Goal: Transaction & Acquisition: Purchase product/service

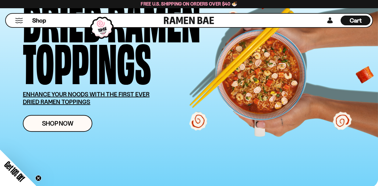
scroll to position [85, 0]
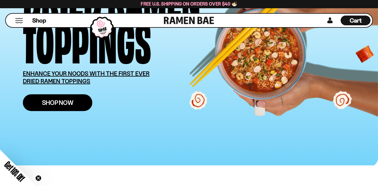
click at [54, 103] on span "Shop Now" at bounding box center [57, 102] width 31 height 6
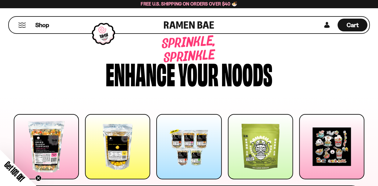
click at [15, 173] on span "Get 10% Off" at bounding box center [15, 171] width 24 height 24
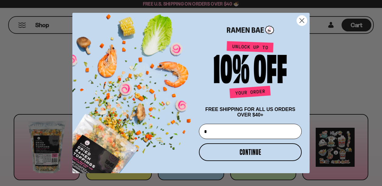
type input "**********"
click at [248, 153] on button "CONTINUE" at bounding box center [250, 152] width 103 height 18
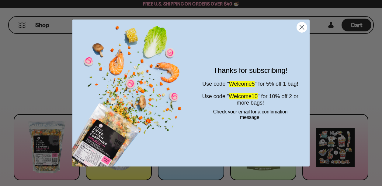
click at [302, 26] on icon "Close dialog" at bounding box center [302, 27] width 4 height 4
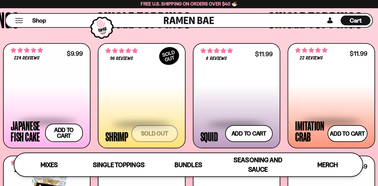
scroll to position [459, 0]
